Goal: Download file/media

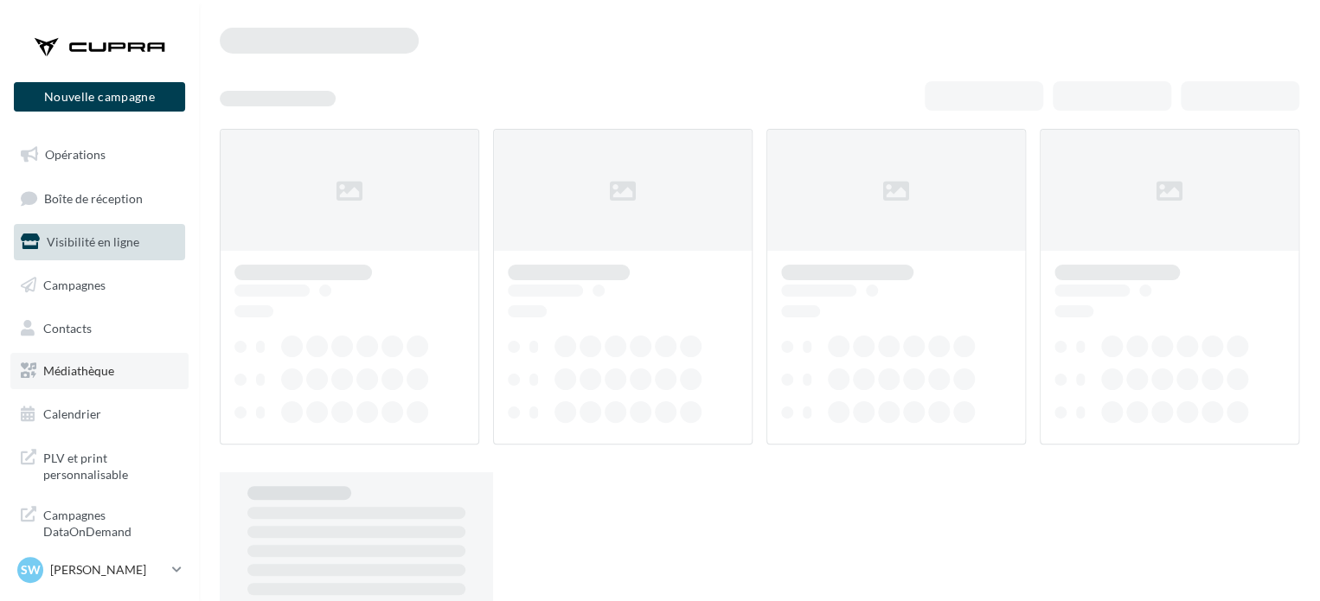
click at [85, 377] on span "Médiathèque" at bounding box center [78, 370] width 71 height 15
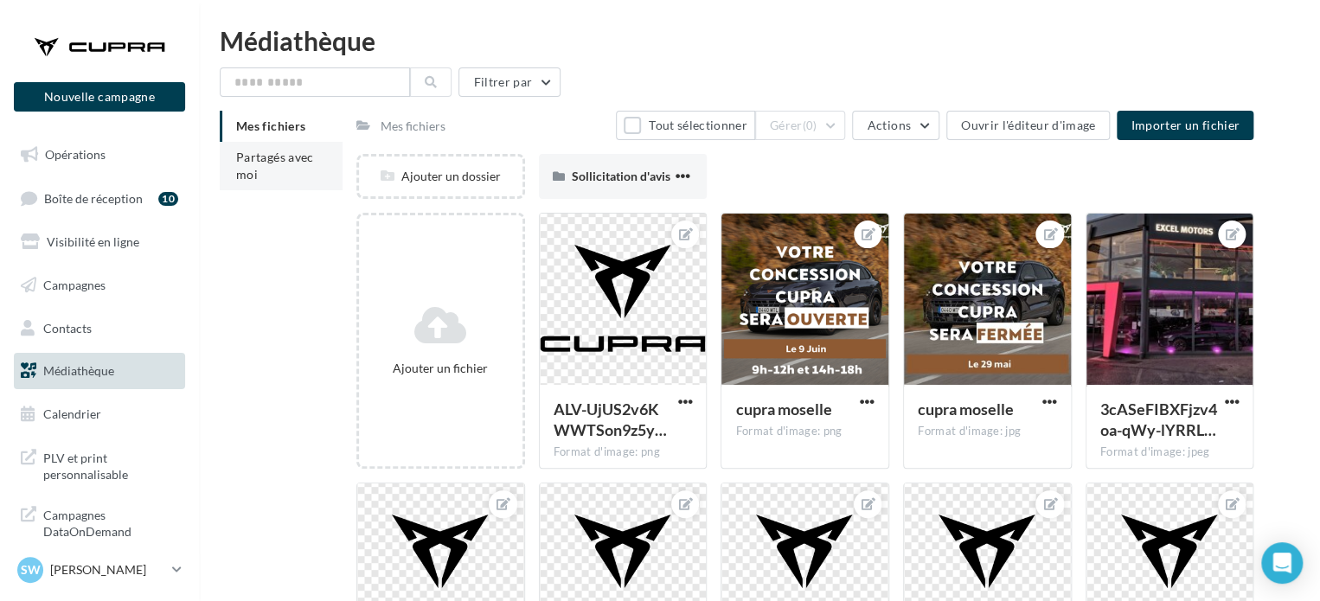
click at [309, 170] on li "Partagés avec moi" at bounding box center [281, 166] width 123 height 48
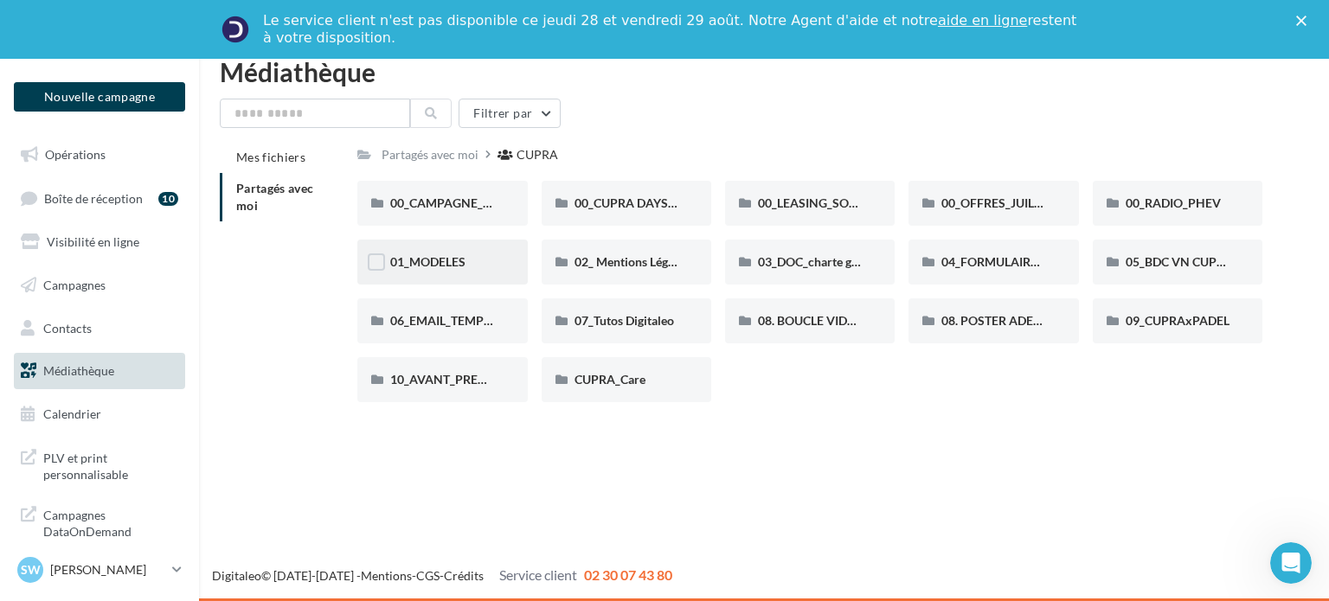
click at [466, 255] on div "01_MODELES" at bounding box center [442, 262] width 104 height 17
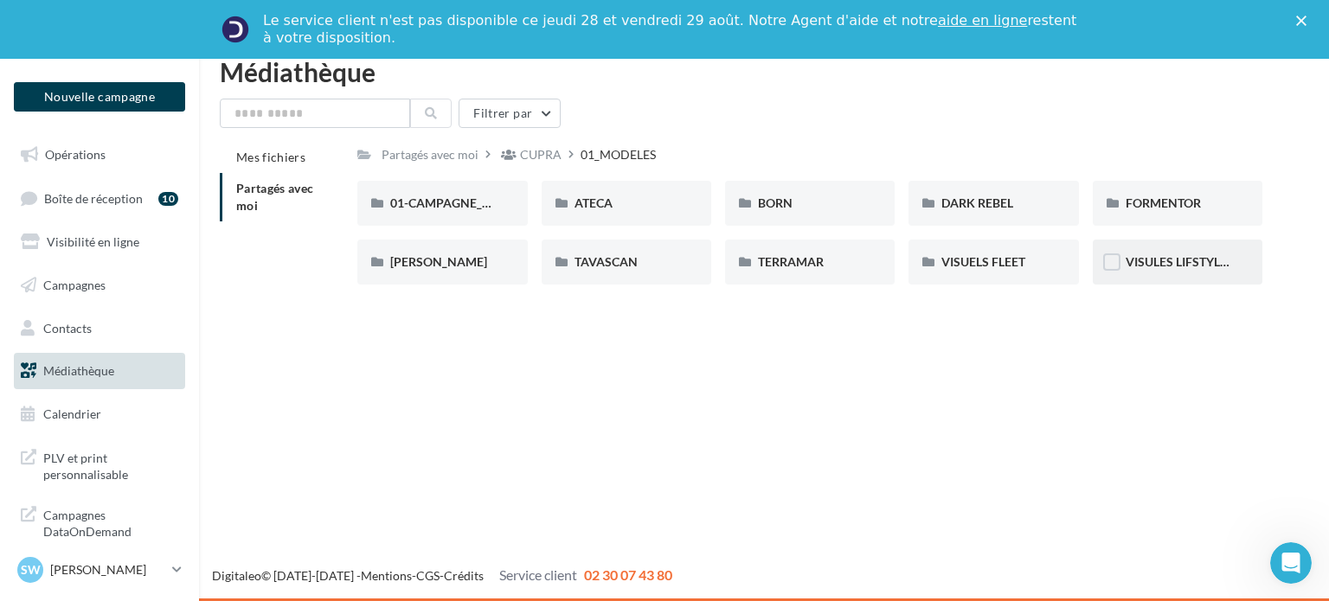
click at [1191, 251] on div "VISULES LIFSTYLE CUPRA" at bounding box center [1178, 262] width 170 height 45
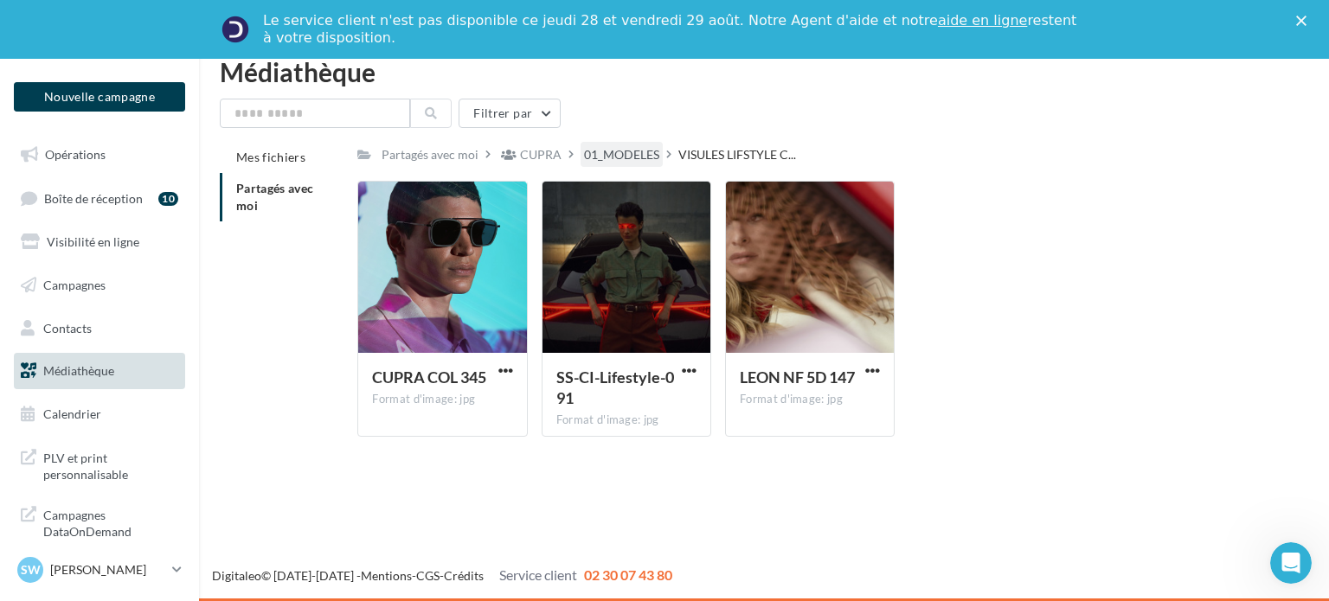
click at [601, 155] on div "01_MODELES" at bounding box center [621, 154] width 75 height 17
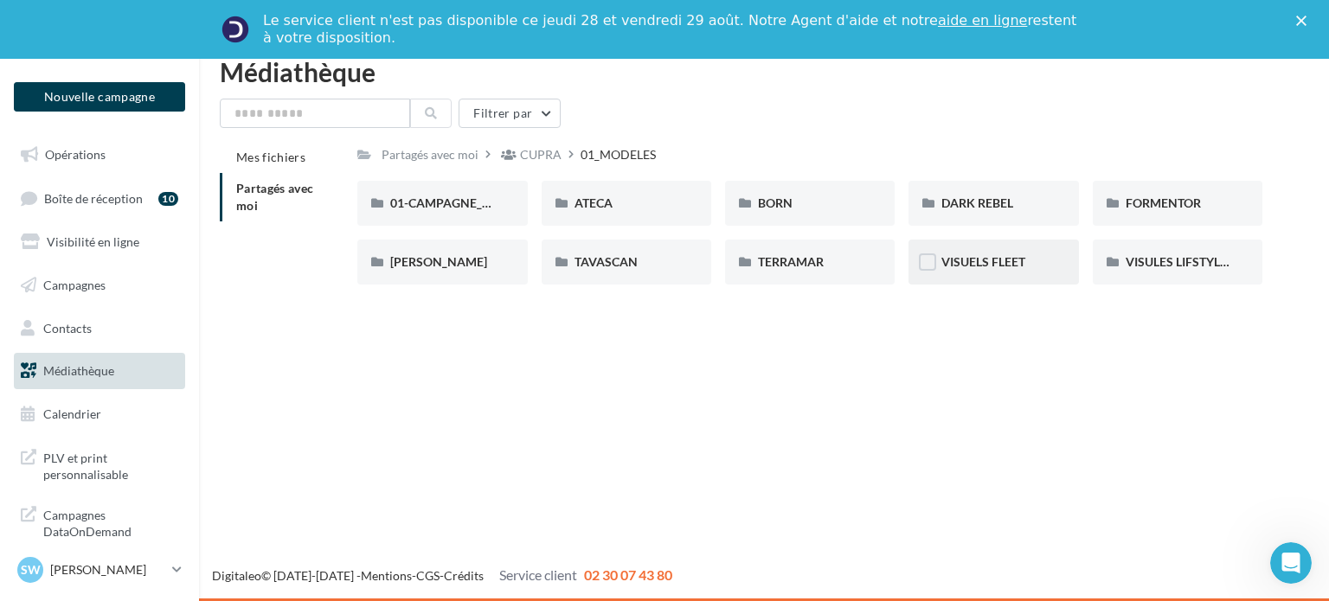
click at [998, 273] on div "VISUELS FLEET" at bounding box center [994, 262] width 170 height 45
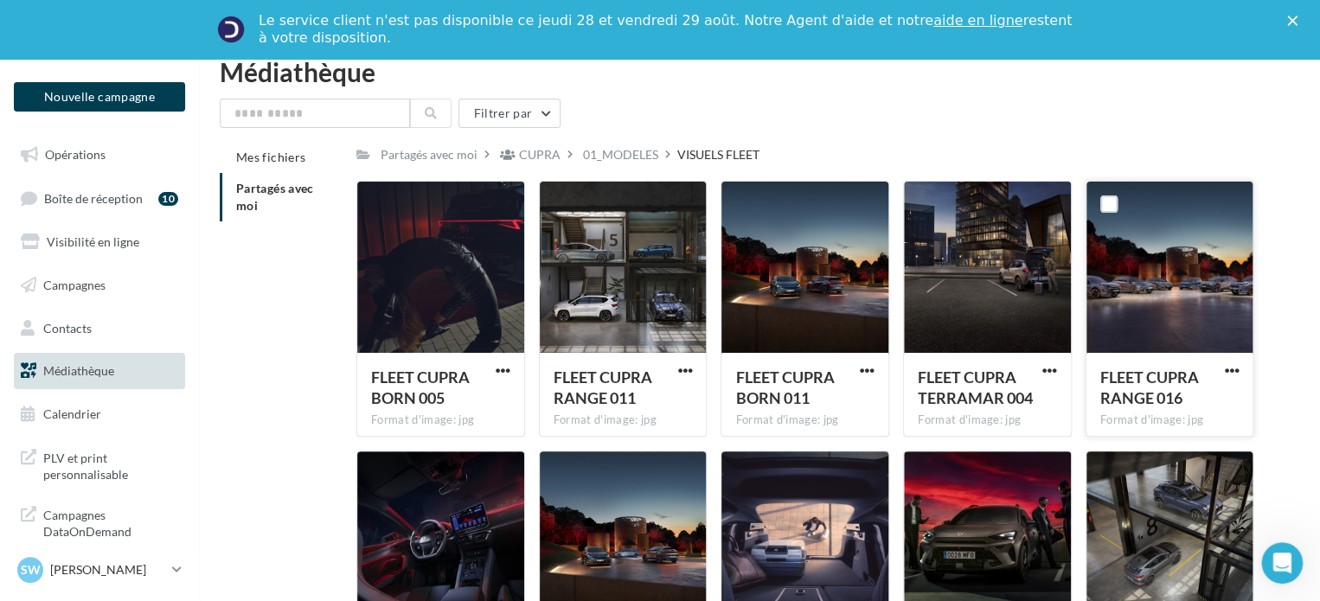
click at [1234, 358] on div "FLEET CUPRA RANGE 016 Format d'image: jpg" at bounding box center [1170, 393] width 167 height 81
click at [1236, 367] on span "button" at bounding box center [1231, 370] width 15 height 15
click at [1203, 396] on button "Télécharger" at bounding box center [1155, 404] width 173 height 45
click at [113, 148] on link "Opérations" at bounding box center [99, 155] width 178 height 36
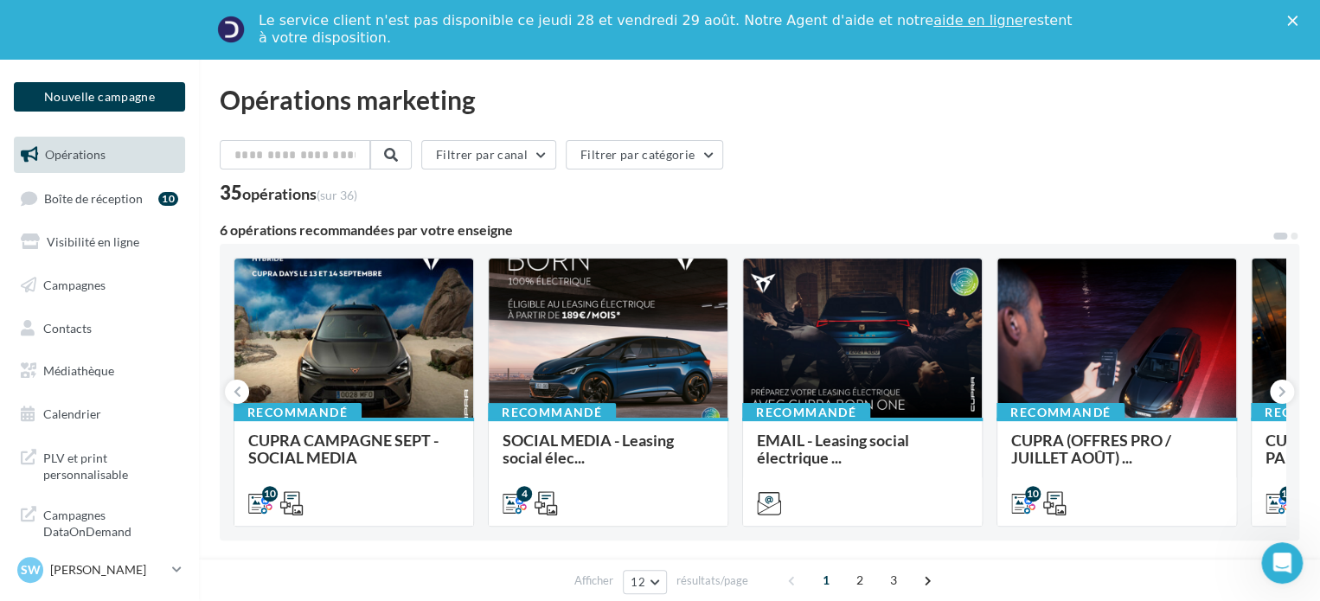
click at [107, 573] on p "[PERSON_NAME]" at bounding box center [107, 570] width 115 height 17
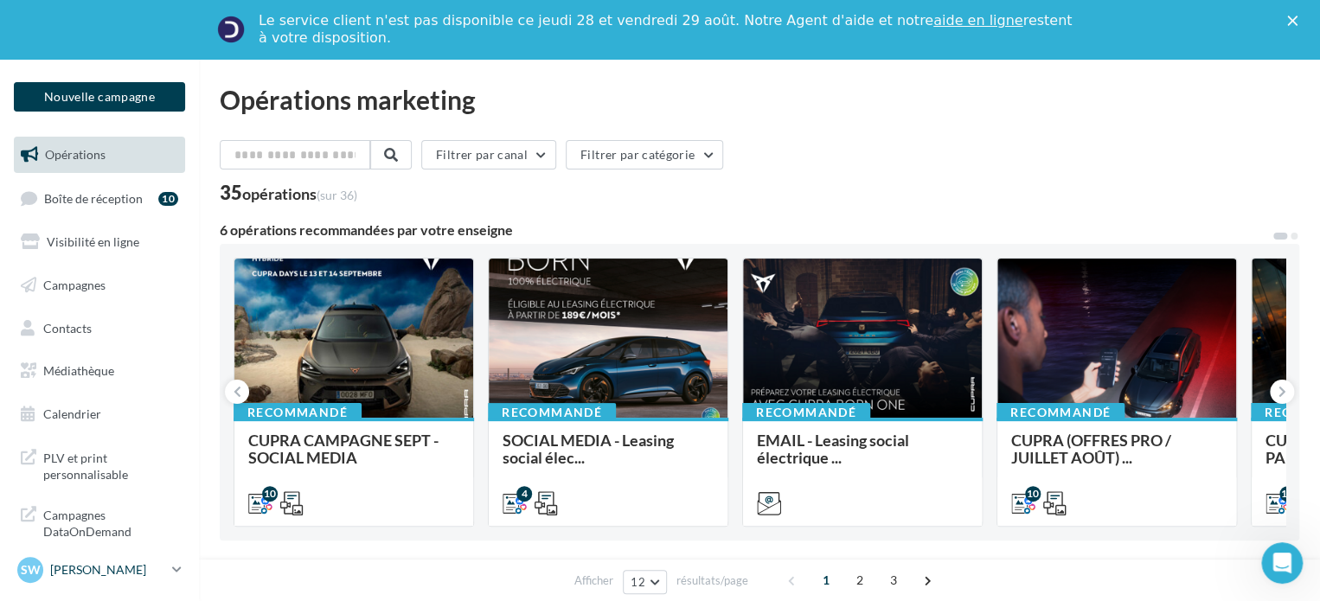
click at [149, 580] on div "SW Sophie WERNER cupra_nancy" at bounding box center [91, 570] width 148 height 26
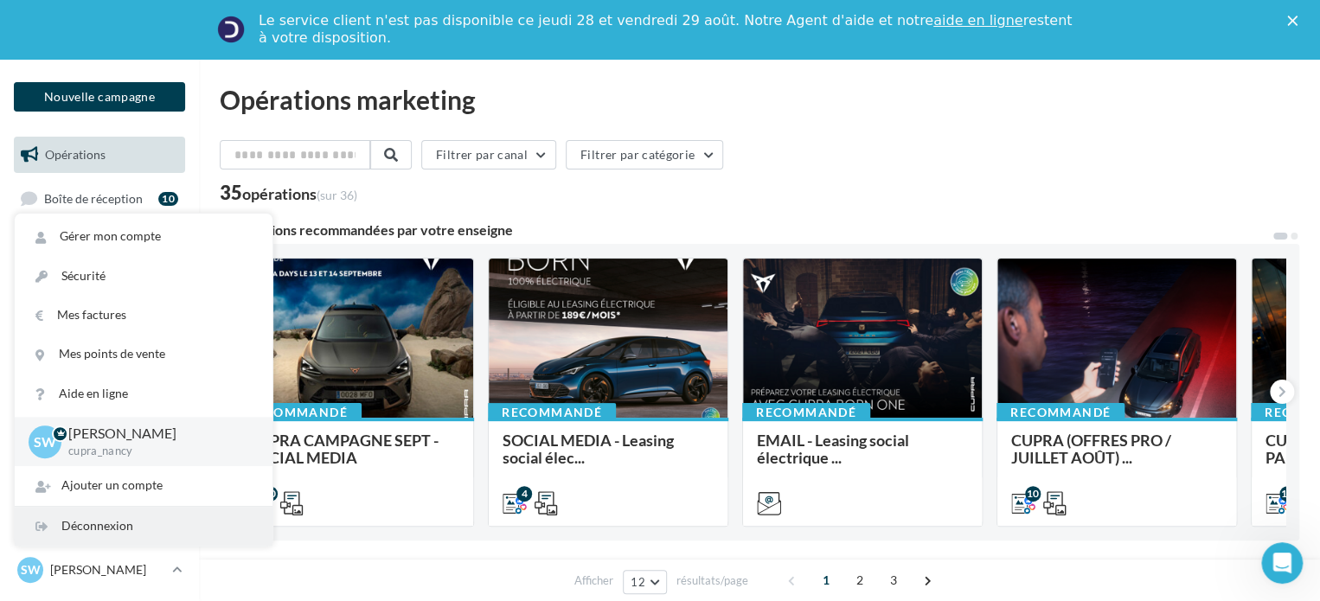
click at [197, 519] on div "Déconnexion" at bounding box center [144, 526] width 258 height 39
